Goal: Navigation & Orientation: Find specific page/section

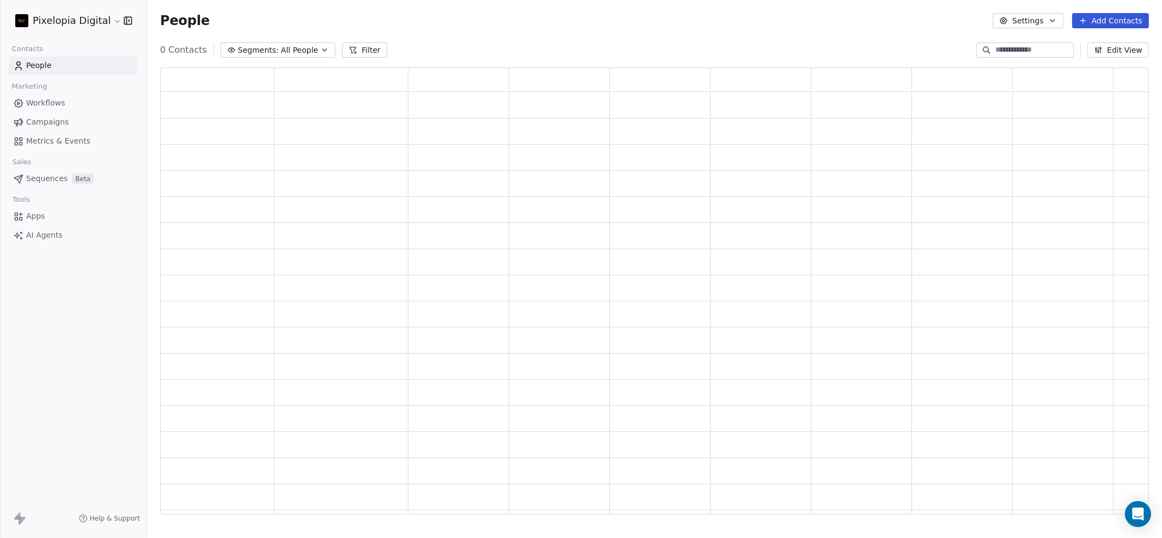
scroll to position [437, 978]
click at [52, 103] on span "Workflows" at bounding box center [45, 102] width 39 height 11
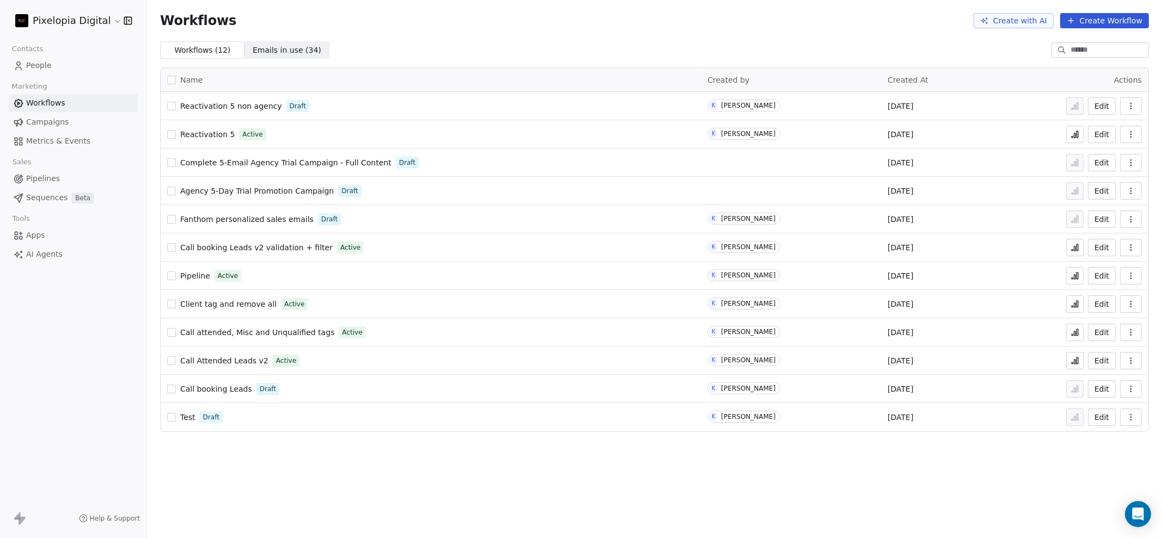
click at [222, 387] on span "Call booking Leads" at bounding box center [216, 389] width 72 height 9
click at [218, 362] on span "Call Attended Leads v2" at bounding box center [224, 361] width 88 height 9
click at [213, 137] on span "Reactivation 5" at bounding box center [207, 134] width 54 height 9
